Goal: Find specific page/section: Find specific page/section

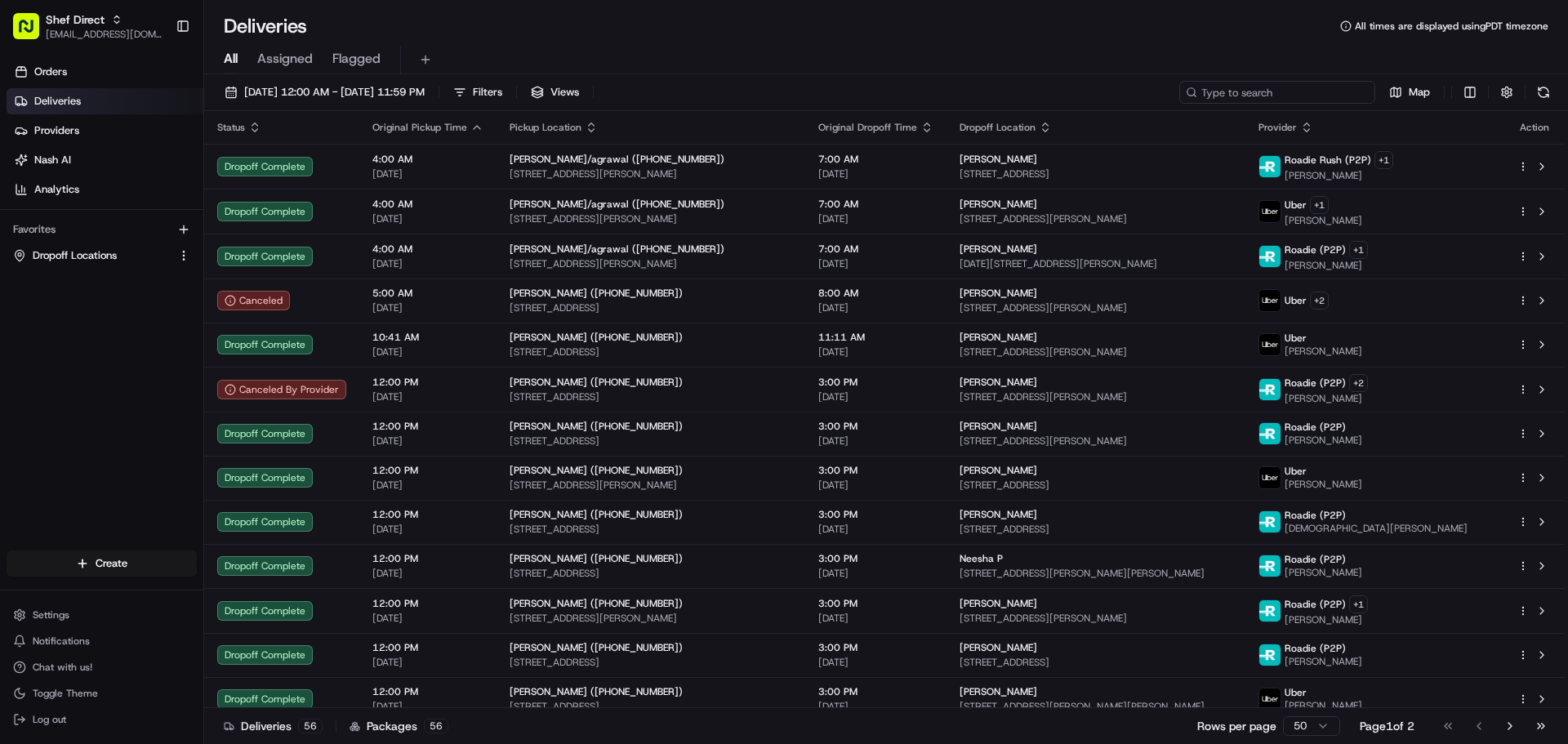
click at [1342, 100] on input at bounding box center [1277, 92] width 196 height 23
paste input "5209 [PERSON_NAME] A"
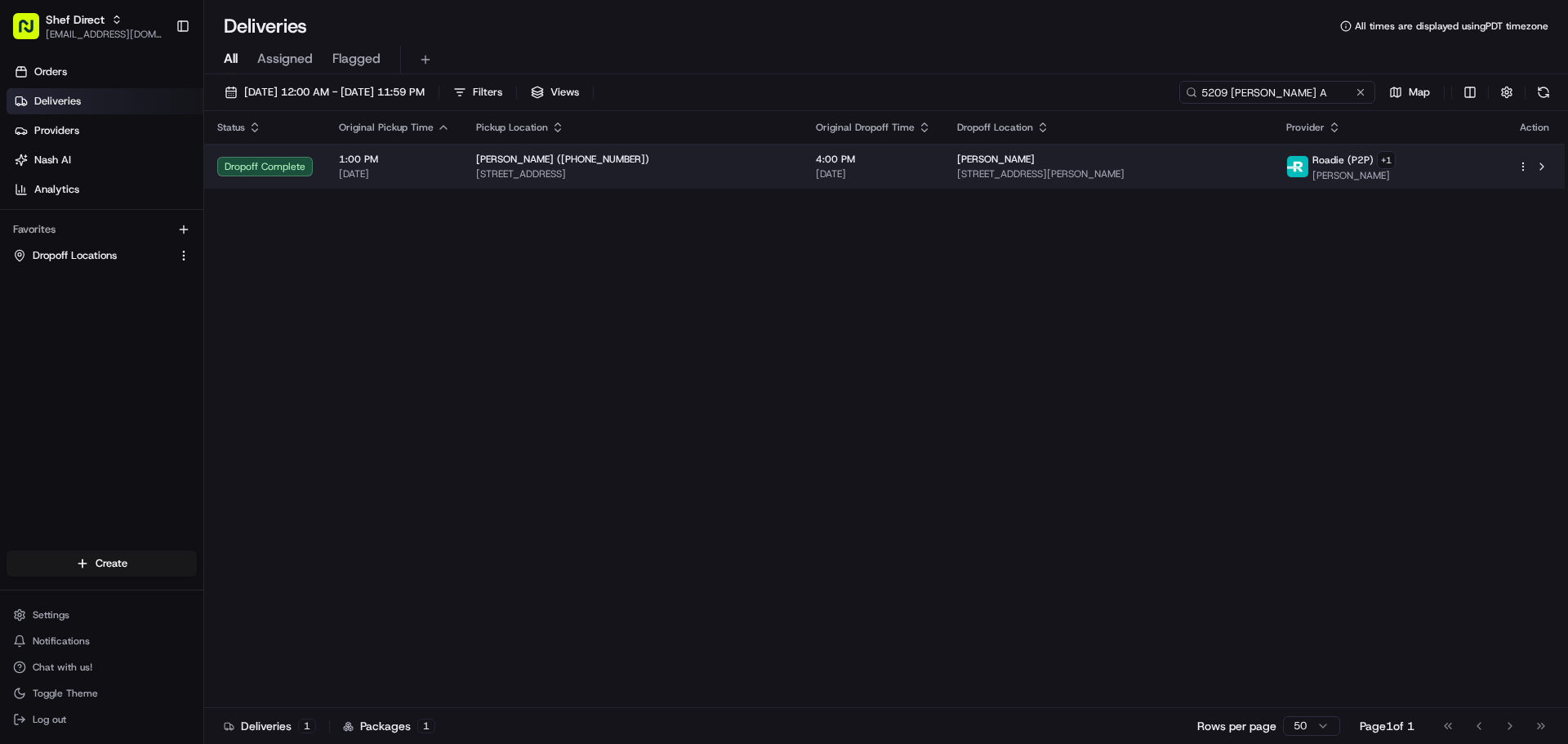
type input "5209 [PERSON_NAME] A"
click at [513, 168] on span "[STREET_ADDRESS]" at bounding box center [633, 173] width 313 height 13
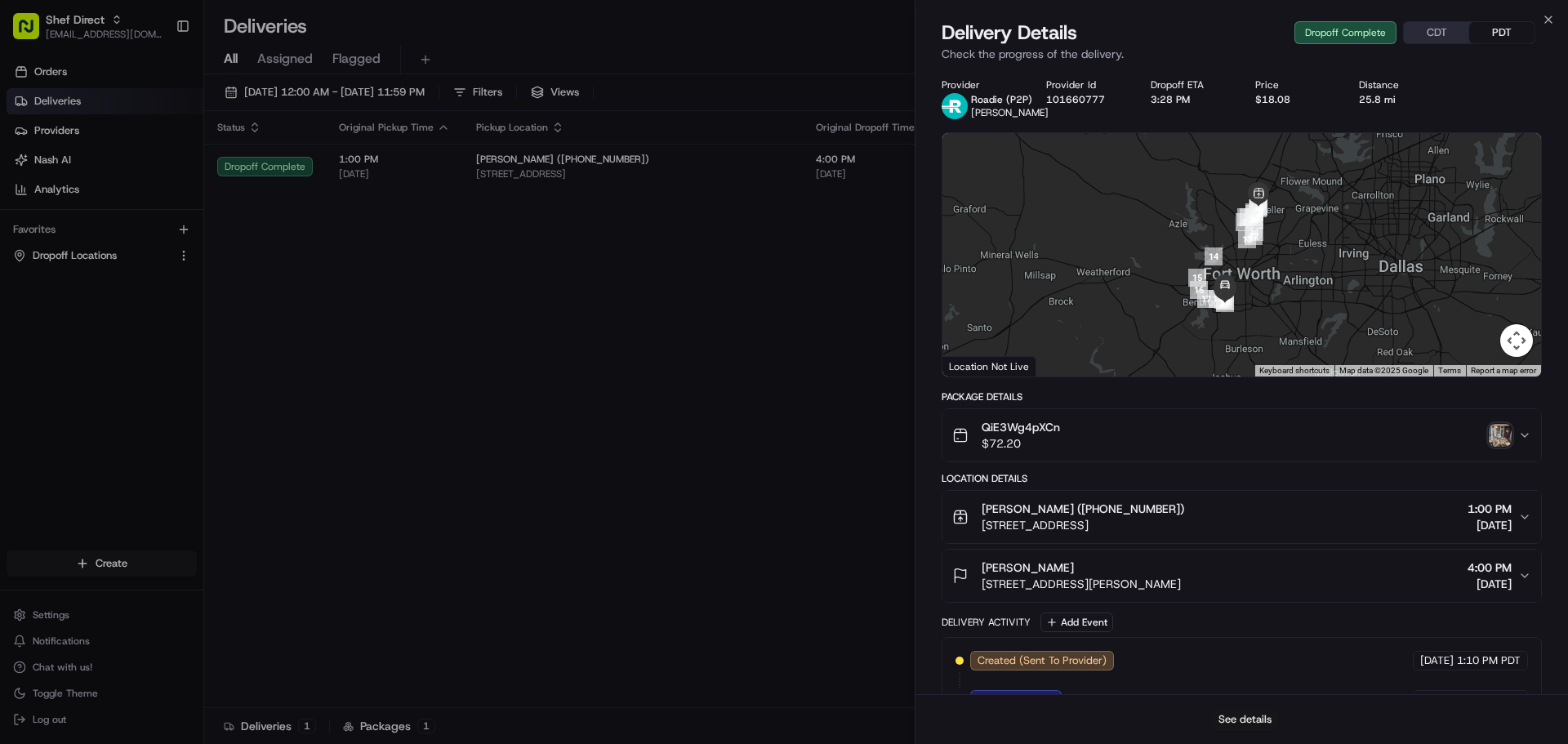
click at [1265, 720] on button "See details" at bounding box center [1244, 719] width 68 height 23
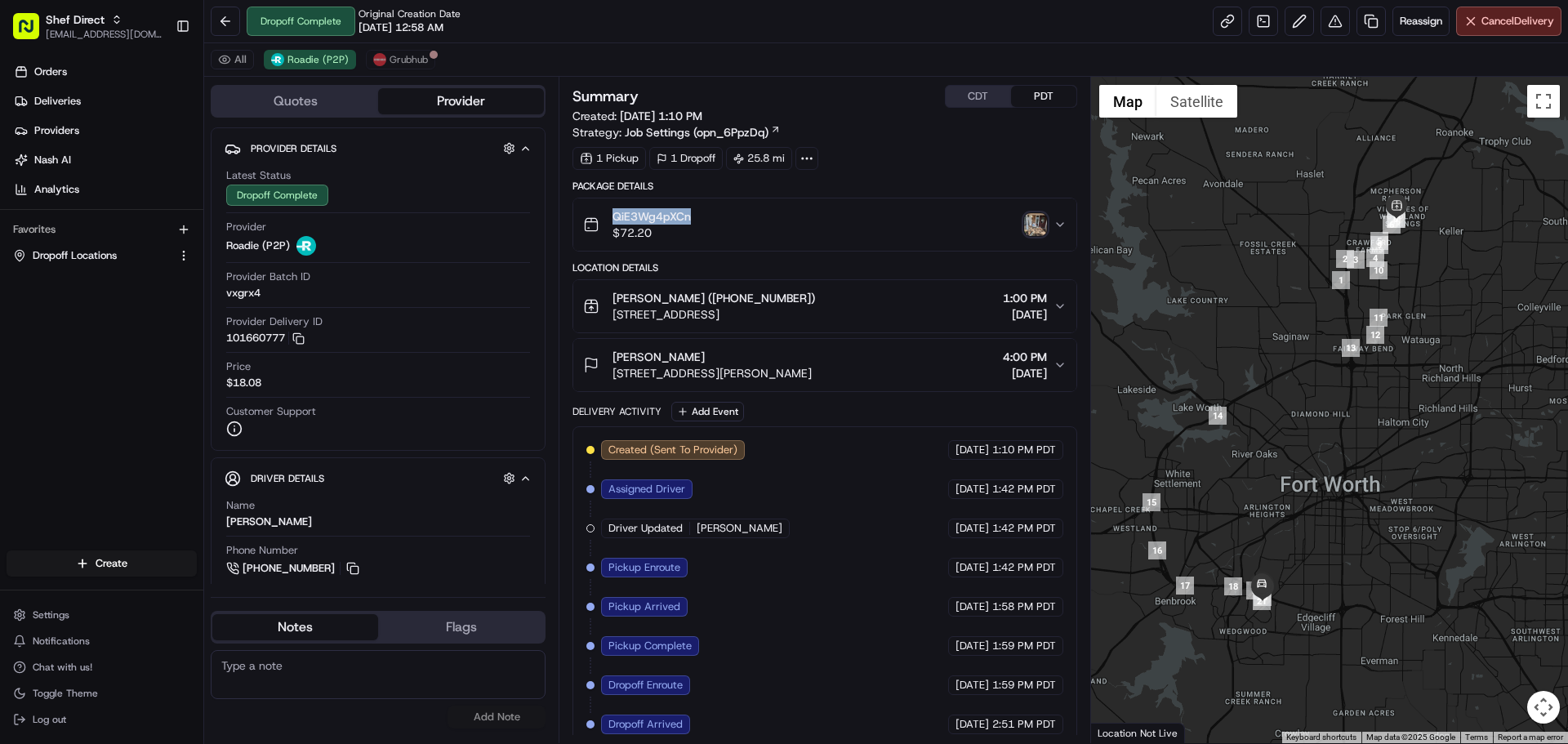
drag, startPoint x: 634, startPoint y: 215, endPoint x: 708, endPoint y: 216, distance: 74.0
click at [708, 216] on div "QiE3Wg4pXCn $72.20" at bounding box center [817, 225] width 469 height 33
copy span "QiE3Wg4pXCn"
click at [220, 59] on button "All" at bounding box center [232, 59] width 43 height 20
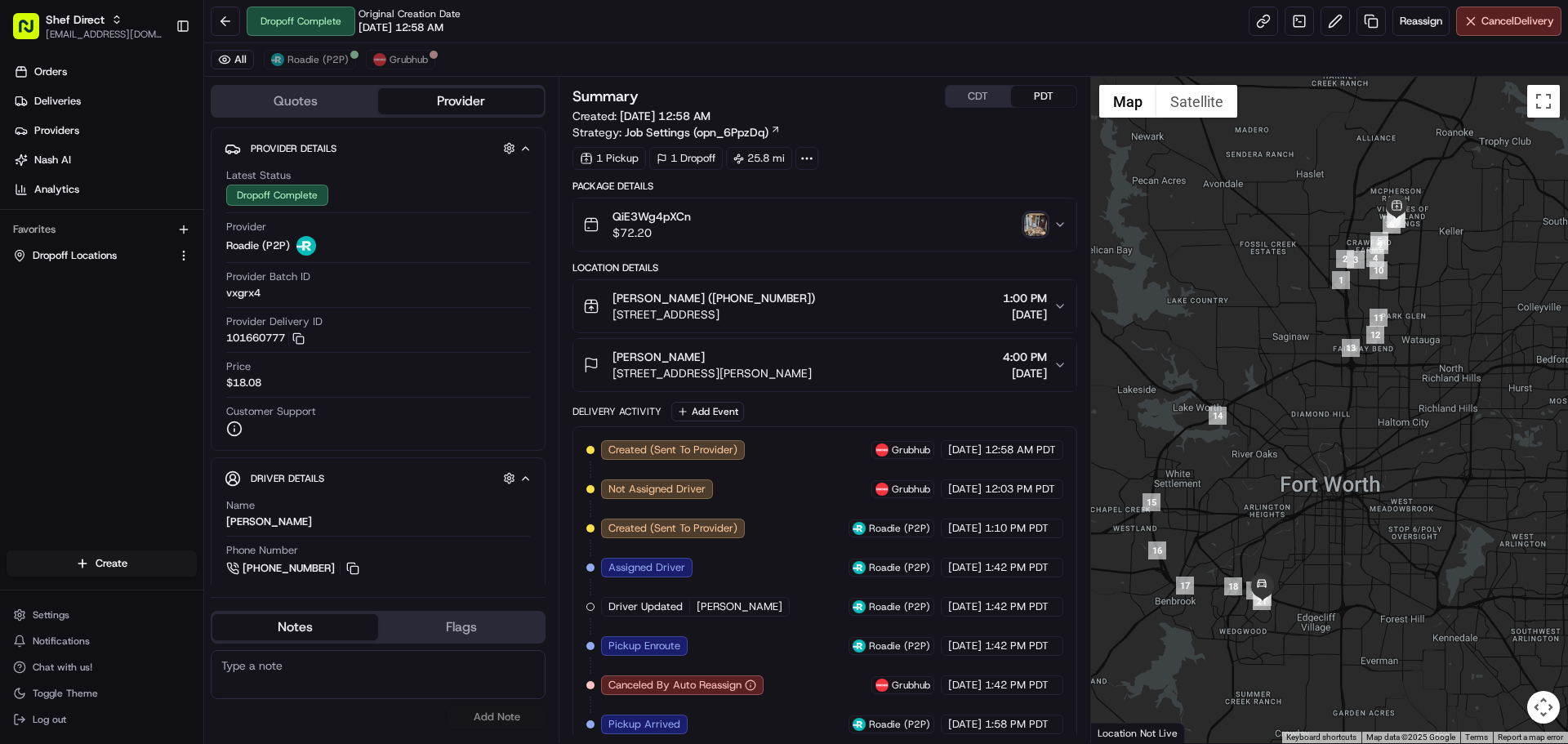
click at [848, 45] on div "All Roadie (P2P) Grubhub" at bounding box center [886, 59] width 1364 height 34
click at [520, 46] on div "All Roadie (P2P) Grubhub" at bounding box center [886, 59] width 1364 height 34
click at [685, 55] on div "All Roadie (P2P) Grubhub" at bounding box center [886, 59] width 1364 height 34
click at [1034, 228] on img "button" at bounding box center [1035, 224] width 23 height 23
